Goal: Check status

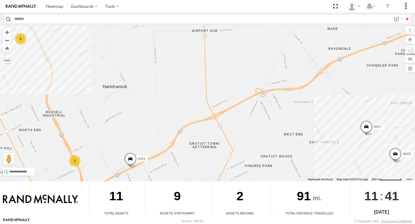
click at [131, 162] on span at bounding box center [130, 161] width 13 height 16
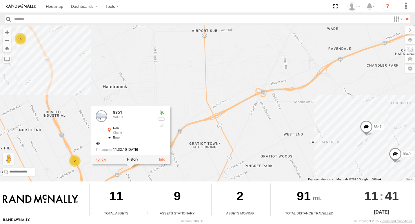
click at [100, 161] on label at bounding box center [101, 160] width 10 height 4
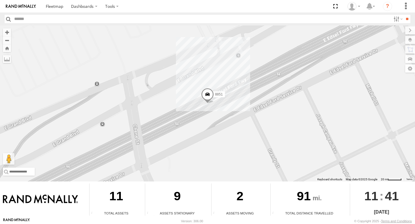
click at [210, 99] on span at bounding box center [207, 96] width 13 height 16
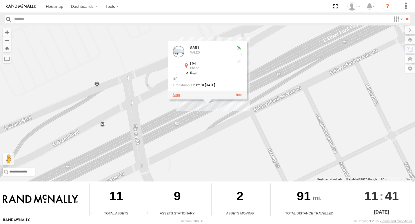
click at [177, 96] on label at bounding box center [176, 95] width 7 height 4
